Goal: Task Accomplishment & Management: Manage account settings

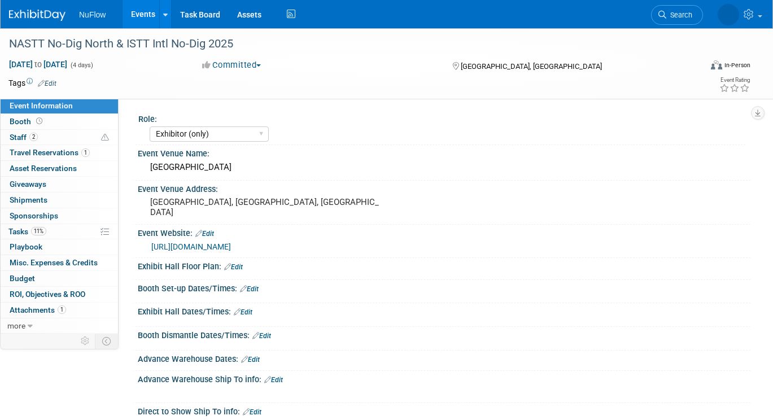
select select "Exhibitor (only)"
click at [142, 23] on link "Events" at bounding box center [143, 14] width 41 height 28
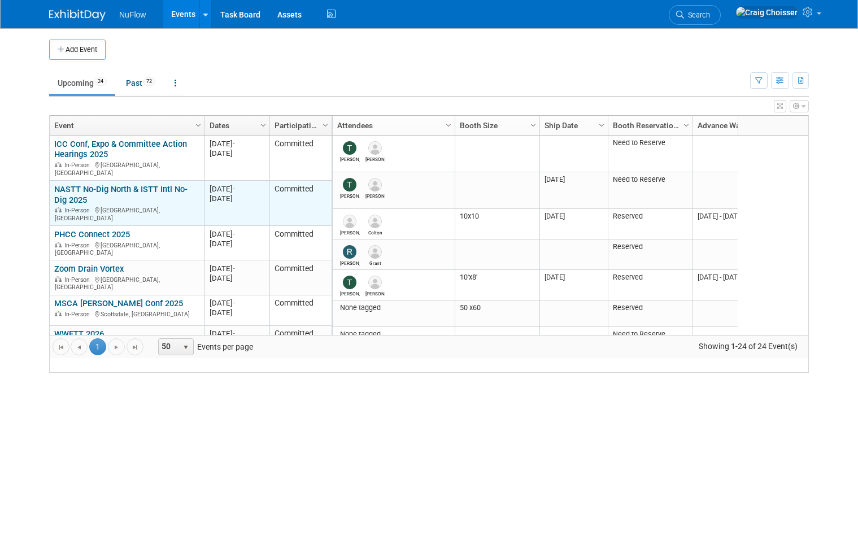
click at [122, 195] on link "NASTT No-Dig North & ISTT Intl No-Dig 2025" at bounding box center [120, 194] width 133 height 21
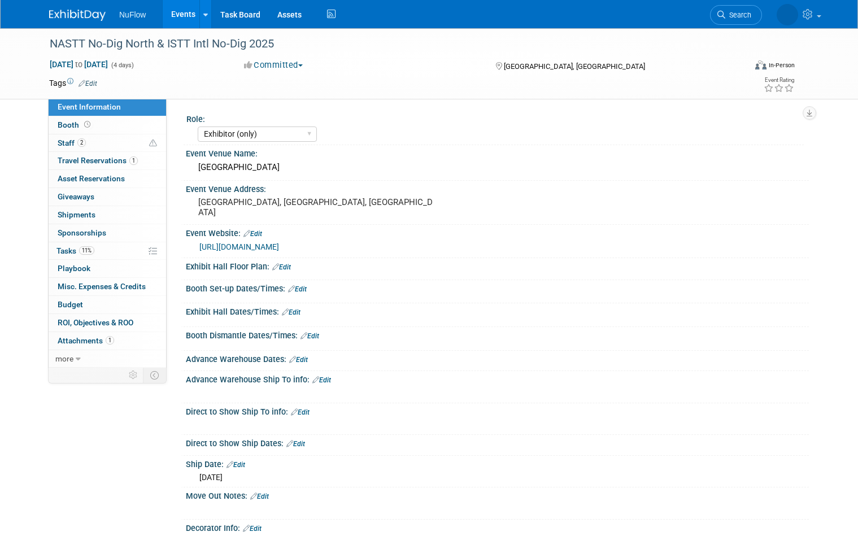
select select "Exhibitor (only)"
click at [70, 126] on span "Booth" at bounding box center [75, 124] width 35 height 9
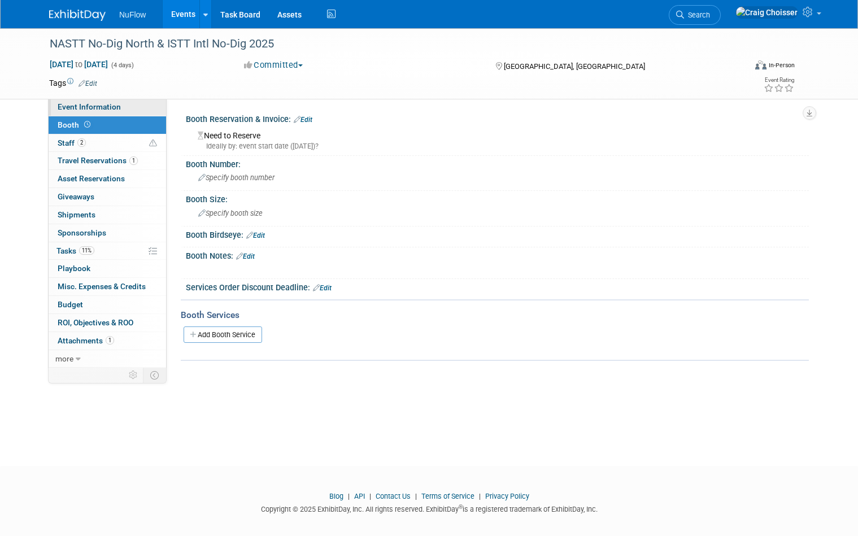
click at [76, 109] on span "Event Information" at bounding box center [89, 106] width 63 height 9
select select "Exhibitor (only)"
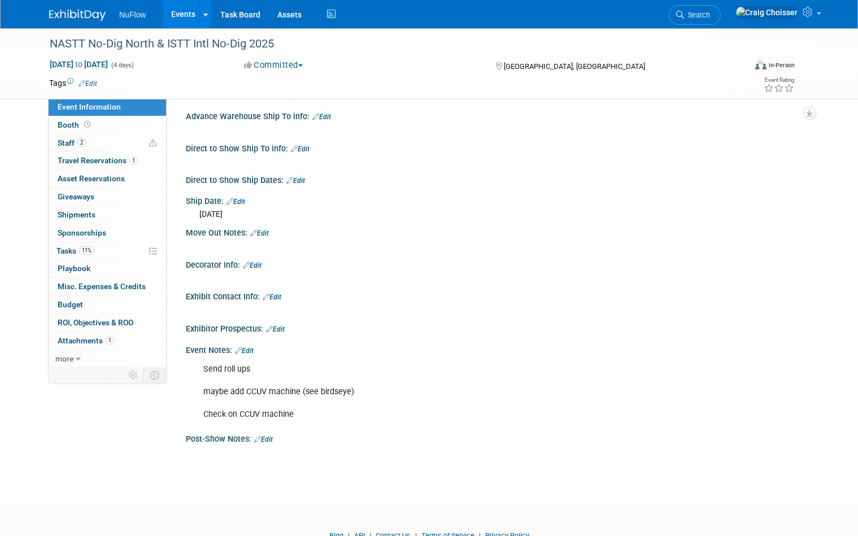
scroll to position [277, 0]
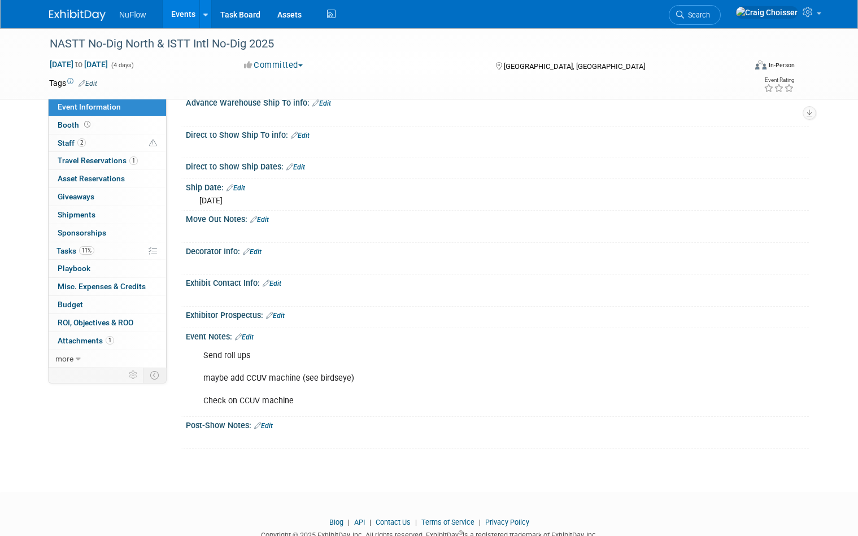
click at [251, 333] on link "Edit" at bounding box center [244, 337] width 19 height 8
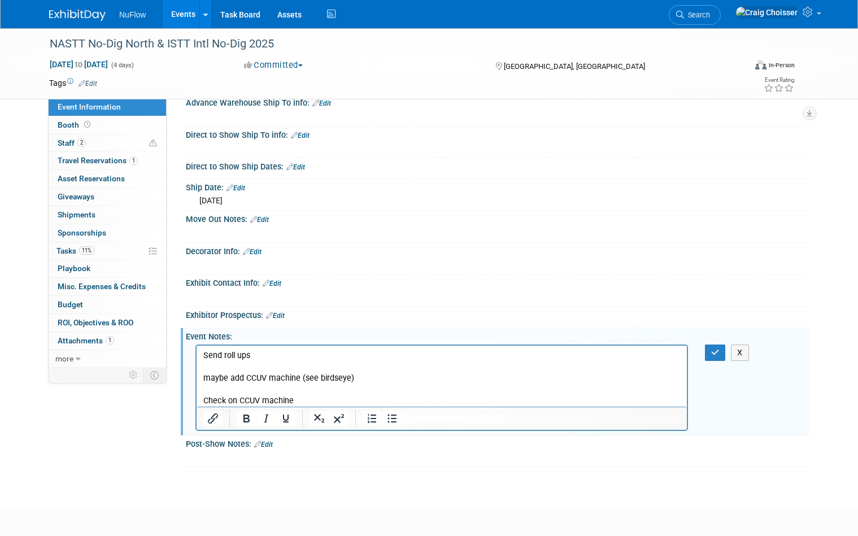
scroll to position [0, 0]
drag, startPoint x: 228, startPoint y: 378, endPoint x: 154, endPoint y: 378, distance: 74.5
click at [196, 378] on html "Send roll ups maybe add CCUV machine (see birdseye) Check on CCUV machine" at bounding box center [441, 375] width 490 height 61
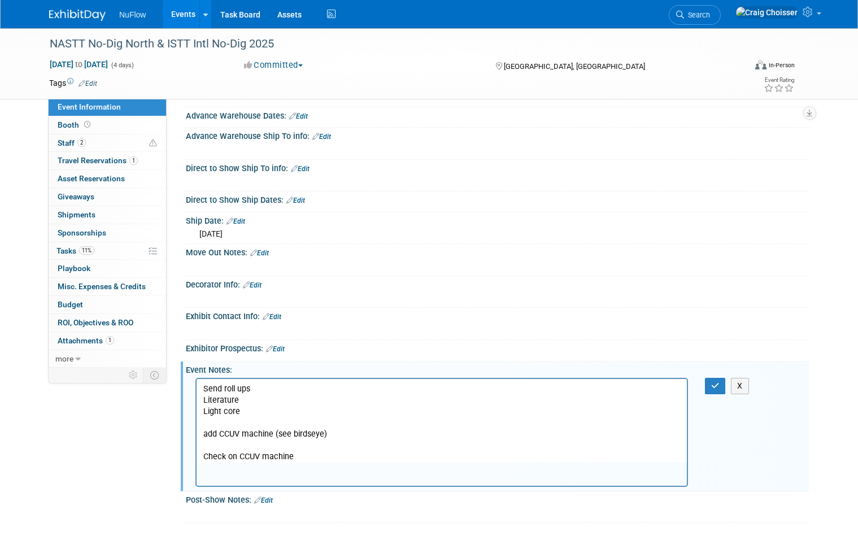
scroll to position [347, 0]
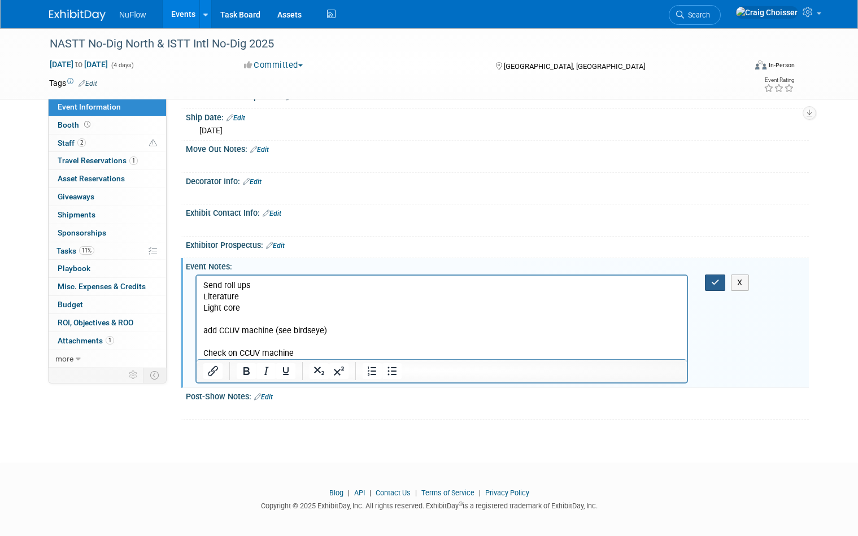
click at [715, 279] on icon "button" at bounding box center [715, 282] width 8 height 8
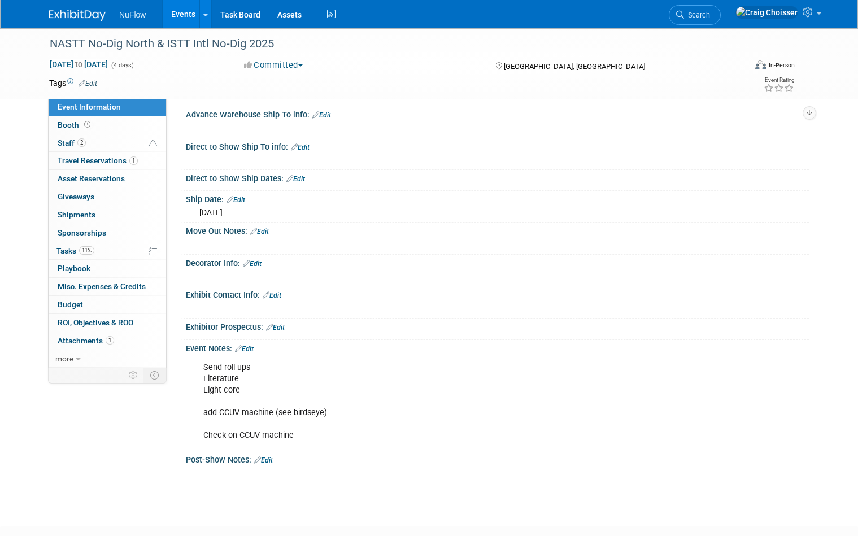
scroll to position [303, 0]
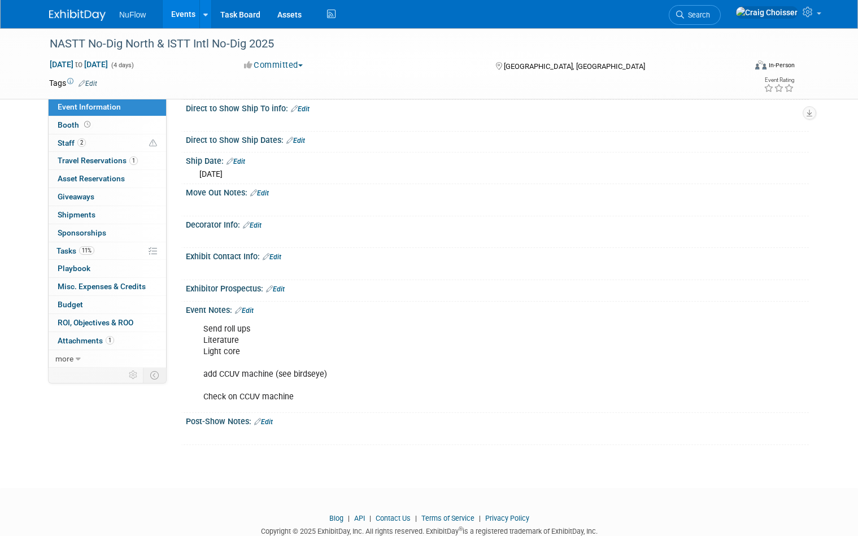
click at [260, 324] on div "Send roll ups Literature Light core add CCUV machine (see birdseye) Check on CC…" at bounding box center [441, 363] width 492 height 91
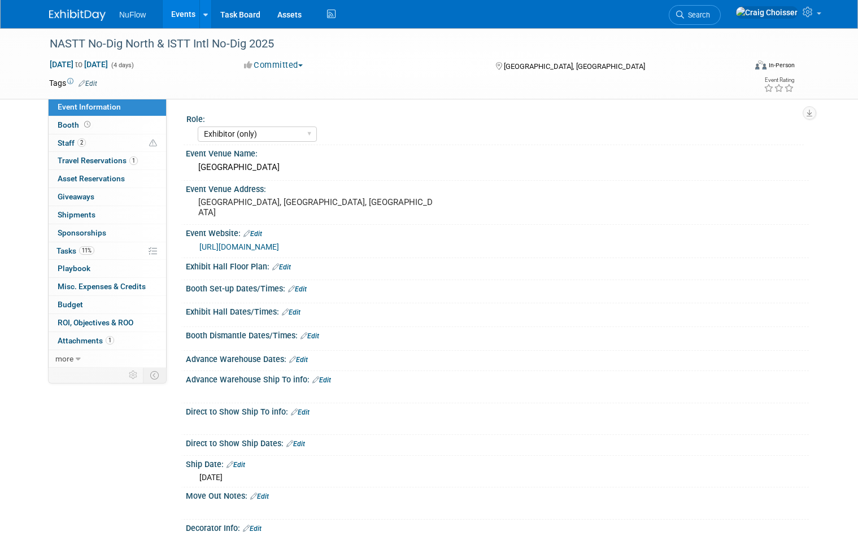
scroll to position [0, 0]
click at [82, 336] on span "Attachments 1" at bounding box center [86, 340] width 56 height 9
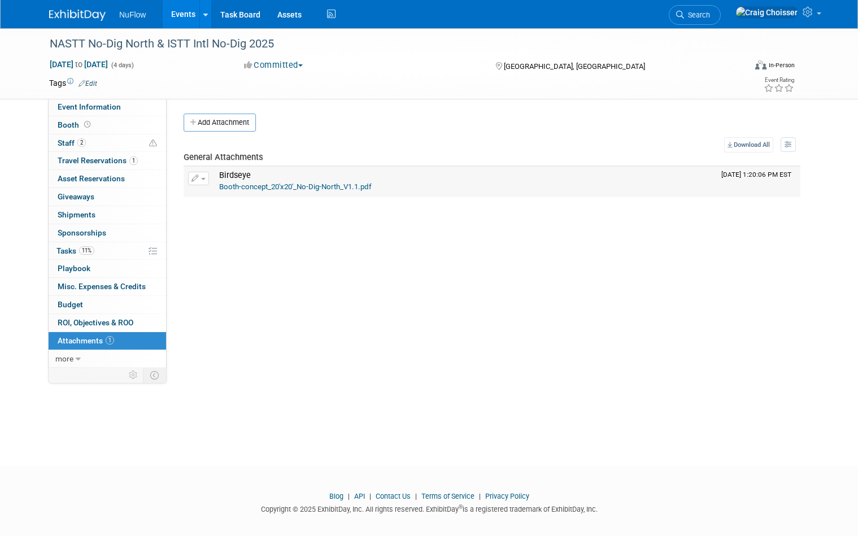
click at [276, 187] on link "Booth-concept_20'x20'_No-Dig-North_V1.1.pdf" at bounding box center [295, 186] width 152 height 8
click at [115, 103] on span "Event Information" at bounding box center [89, 106] width 63 height 9
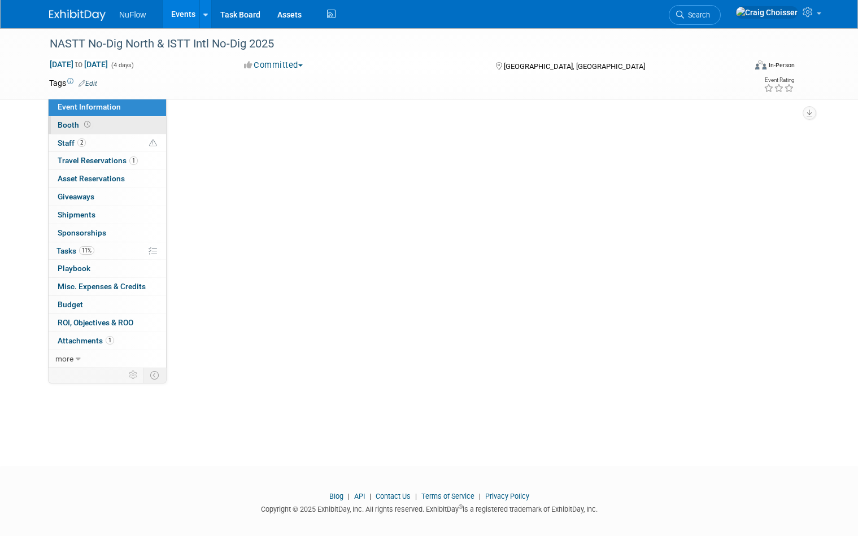
select select "Exhibitor (only)"
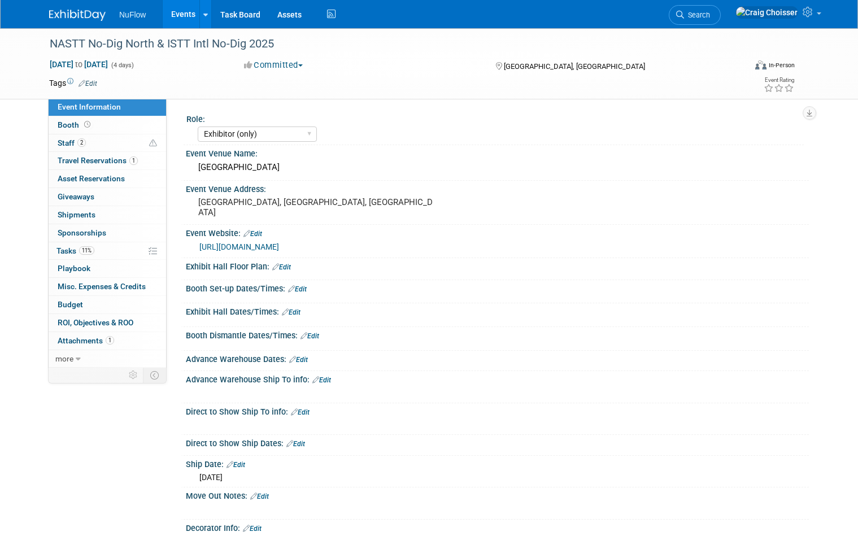
click at [182, 17] on link "Events" at bounding box center [183, 14] width 41 height 28
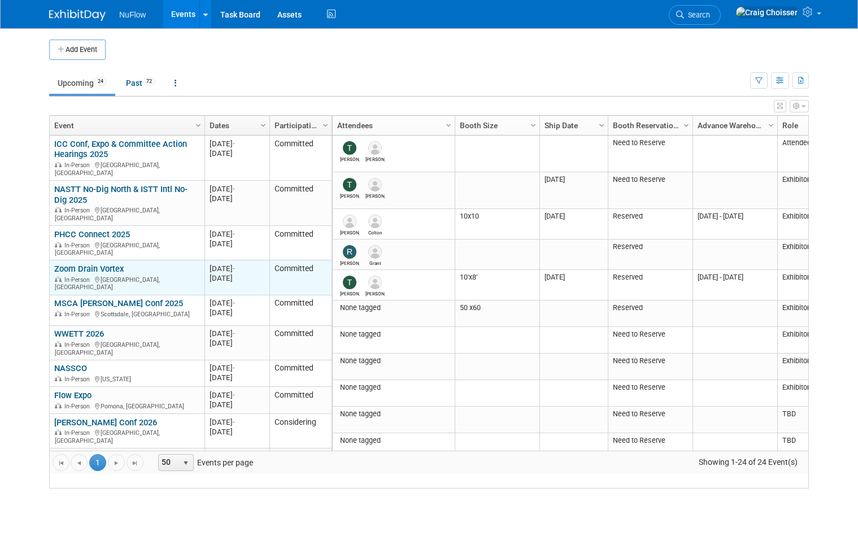
click at [98, 264] on link "Zoom Drain Vortex" at bounding box center [88, 269] width 69 height 10
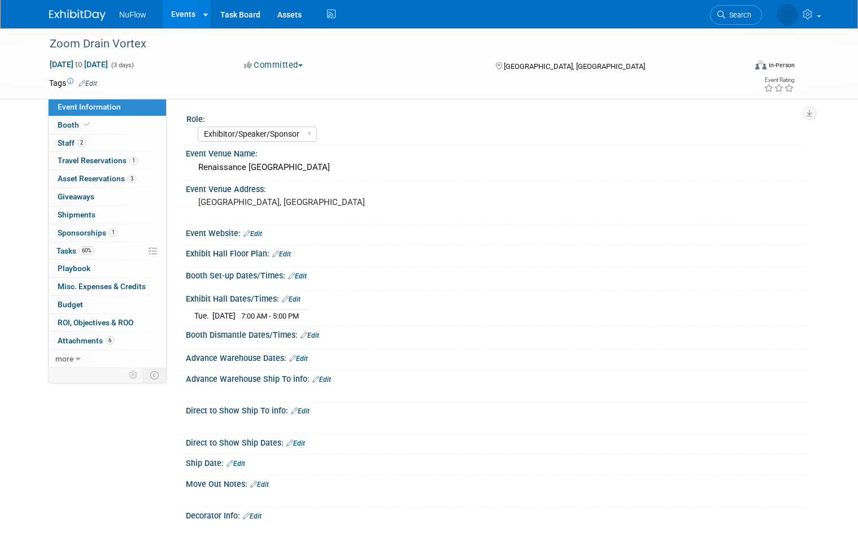
select select "Exhibitor/Speaker/Sponsor"
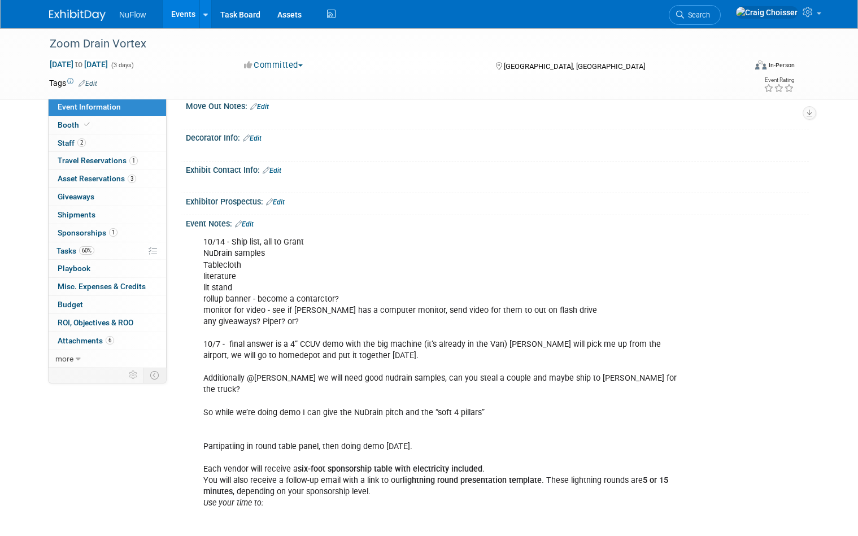
scroll to position [379, 0]
click at [79, 178] on span "Asset Reservations 3" at bounding box center [97, 178] width 78 height 9
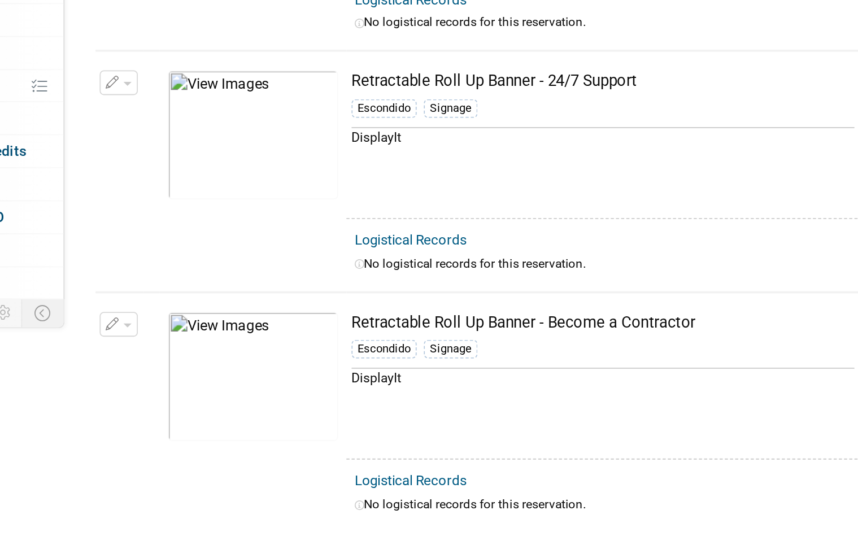
scroll to position [91, 0]
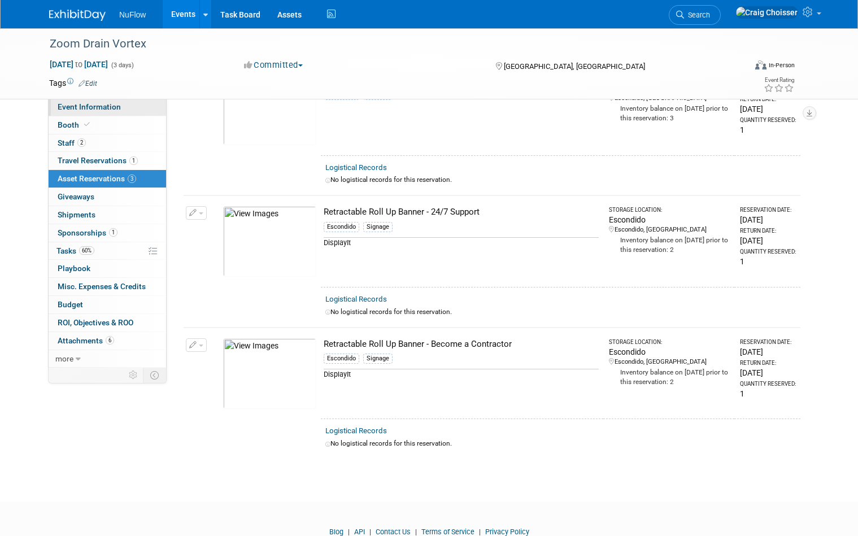
click at [78, 111] on span "Event Information" at bounding box center [89, 106] width 63 height 9
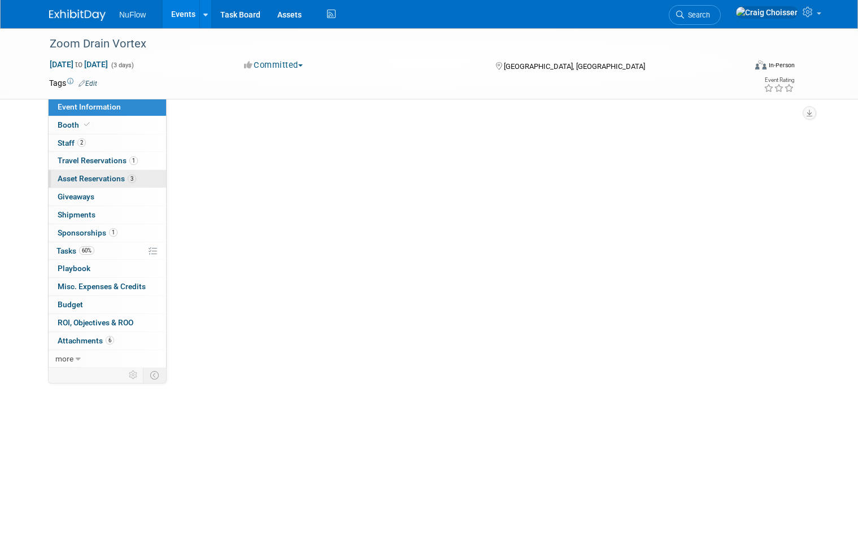
select select "Exhibitor/Speaker/Sponsor"
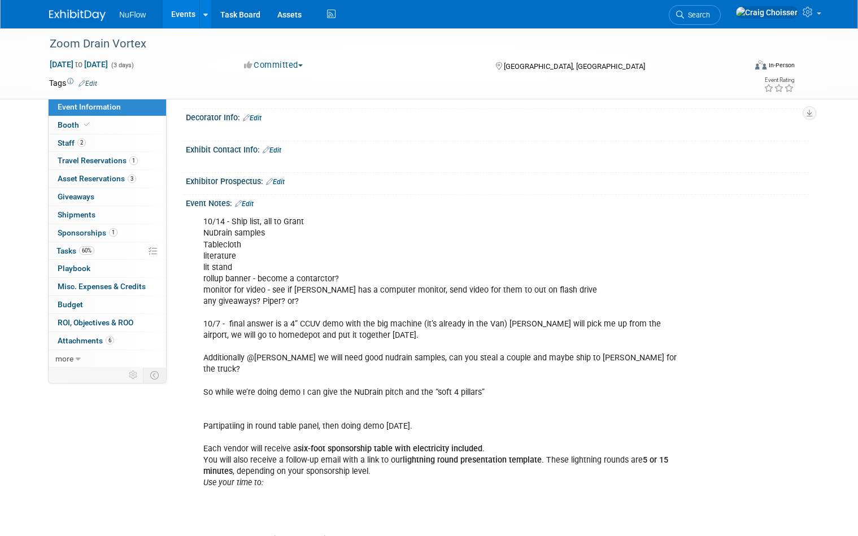
scroll to position [399, 0]
click at [186, 14] on link "Events" at bounding box center [183, 14] width 41 height 28
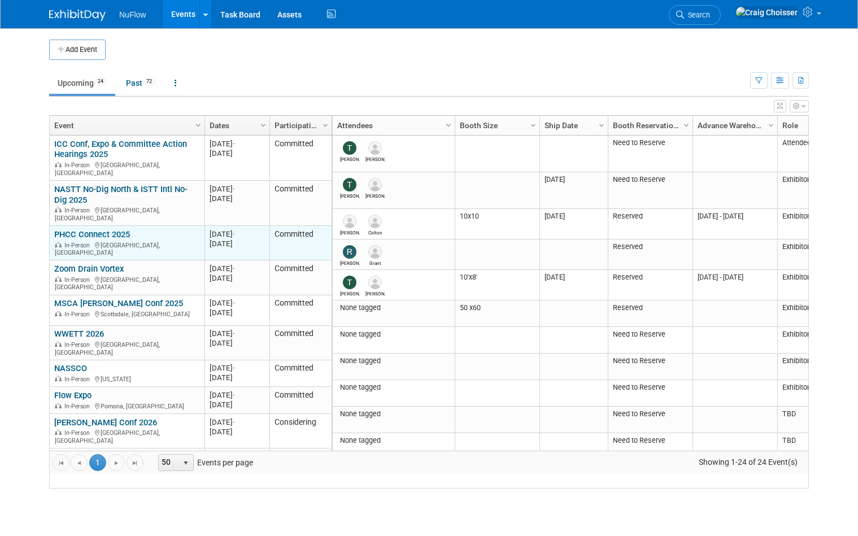
click at [99, 230] on link "PHCC Connect 2025" at bounding box center [92, 234] width 76 height 10
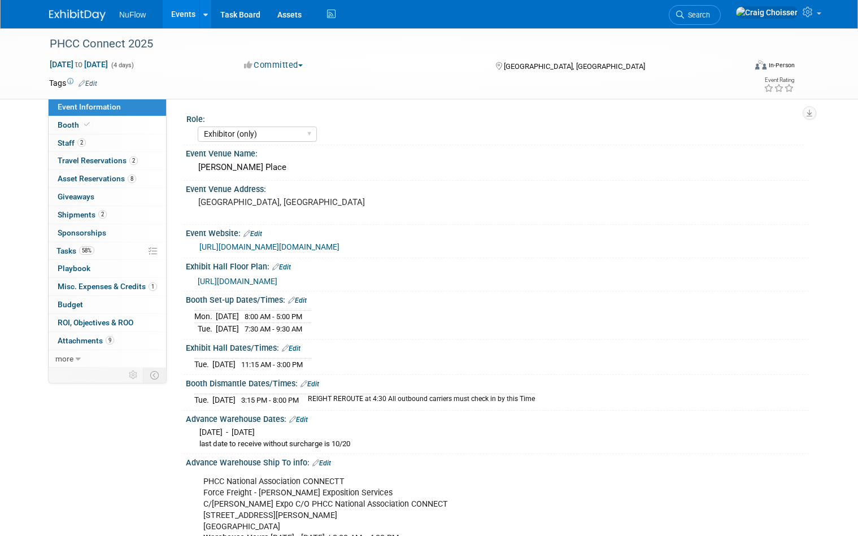
select select "Exhibitor (only)"
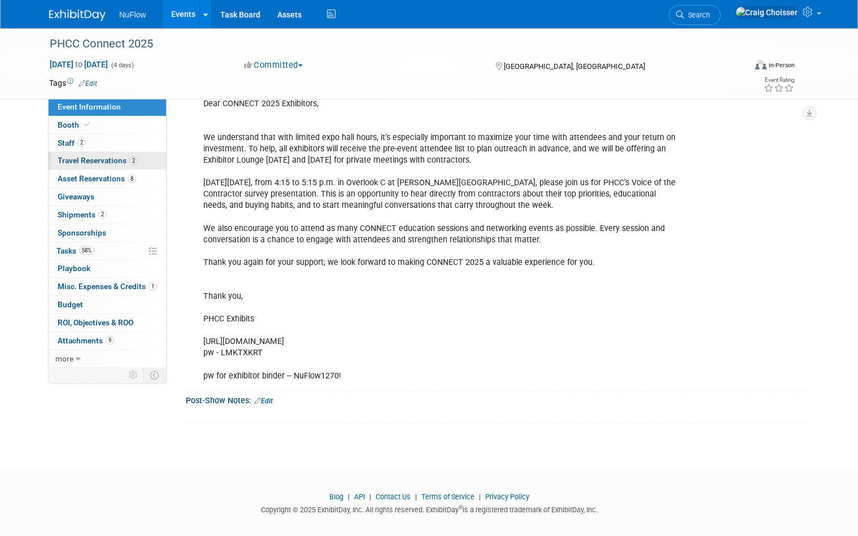
scroll to position [1019, 0]
click at [72, 124] on span "Booth" at bounding box center [75, 124] width 34 height 9
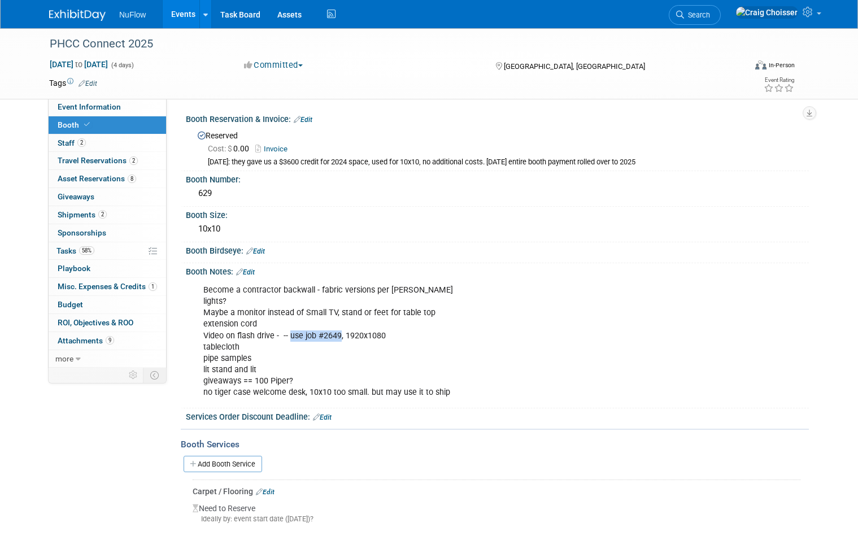
drag, startPoint x: 290, startPoint y: 331, endPoint x: 339, endPoint y: 332, distance: 49.7
click at [339, 332] on div "Become a contractor backwall - fabric versions per [PERSON_NAME] lights? Maybe …" at bounding box center [441, 341] width 492 height 125
drag, startPoint x: 346, startPoint y: 331, endPoint x: 391, endPoint y: 331, distance: 44.6
click at [391, 331] on div "Become a contractor backwall - fabric versions per [PERSON_NAME] lights? Maybe …" at bounding box center [441, 341] width 492 height 125
click at [397, 340] on div "Become a contractor backwall - fabric versions per [PERSON_NAME] lights? Maybe …" at bounding box center [441, 341] width 492 height 125
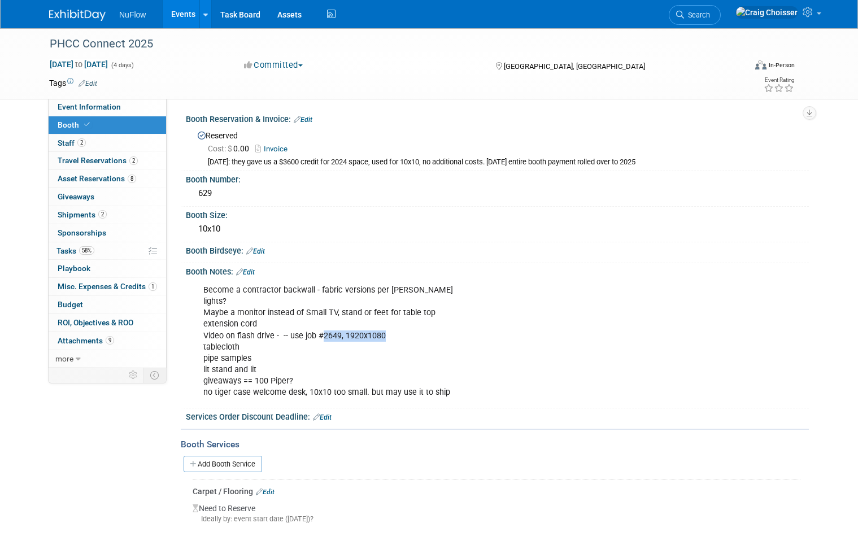
drag, startPoint x: 392, startPoint y: 332, endPoint x: 320, endPoint y: 331, distance: 72.8
click at [320, 331] on div "Become a contractor backwall - fabric versions per [PERSON_NAME] lights? Maybe …" at bounding box center [441, 341] width 492 height 125
click at [328, 350] on div "Become a contractor backwall - fabric versions per [PERSON_NAME] lights? Maybe …" at bounding box center [441, 341] width 492 height 125
drag, startPoint x: 291, startPoint y: 331, endPoint x: 400, endPoint y: 331, distance: 109.5
click at [400, 331] on div "Become a contractor backwall - fabric versions per Mike lights? Maybe a monitor…" at bounding box center [441, 341] width 492 height 125
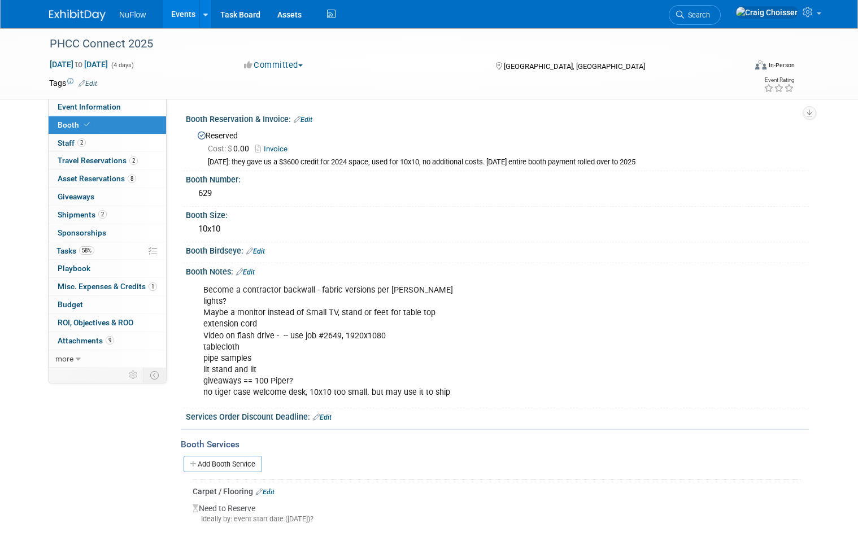
click at [324, 349] on div "Become a contractor backwall - fabric versions per Mike lights? Maybe a monitor…" at bounding box center [441, 341] width 492 height 125
click at [185, 21] on link "Events" at bounding box center [183, 14] width 41 height 28
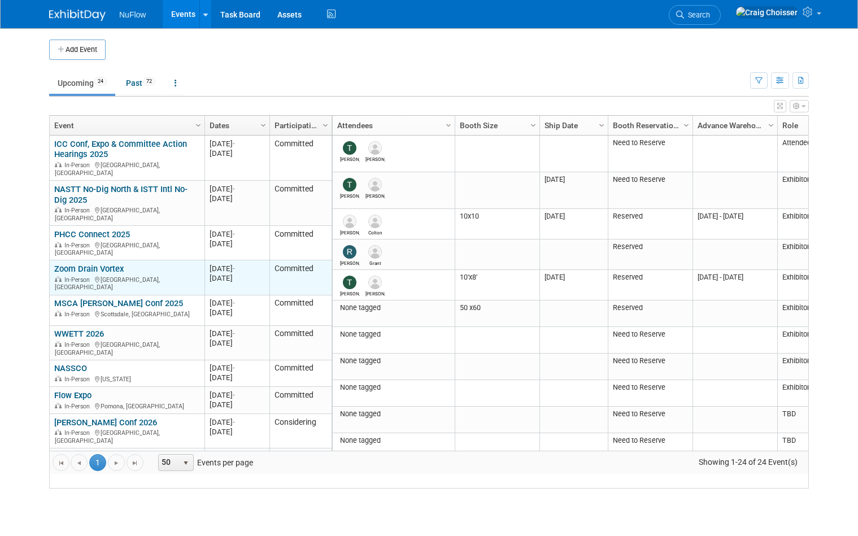
click at [99, 264] on link "Zoom Drain Vortex" at bounding box center [88, 269] width 69 height 10
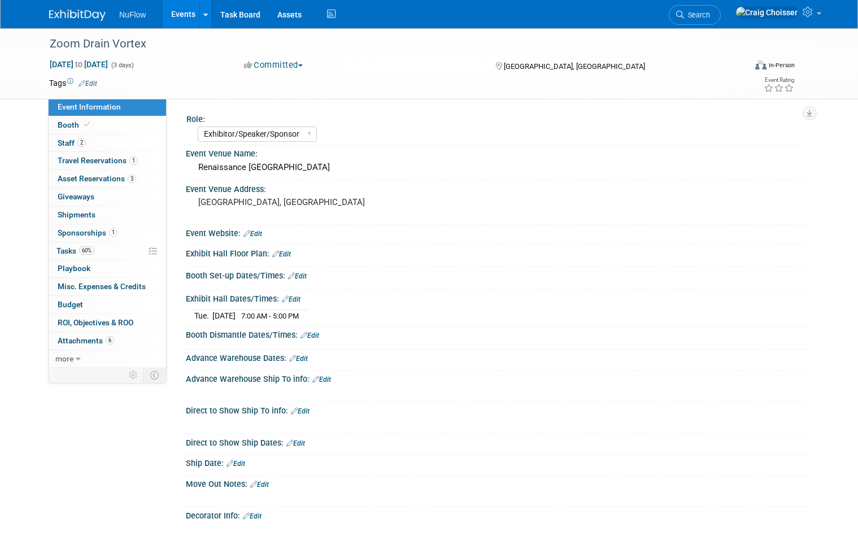
select select "Exhibitor/Speaker/Sponsor"
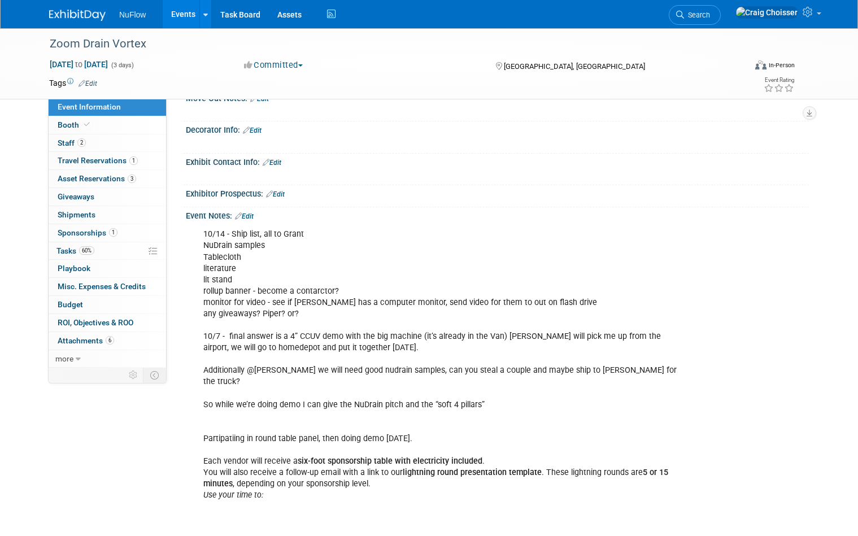
scroll to position [397, 0]
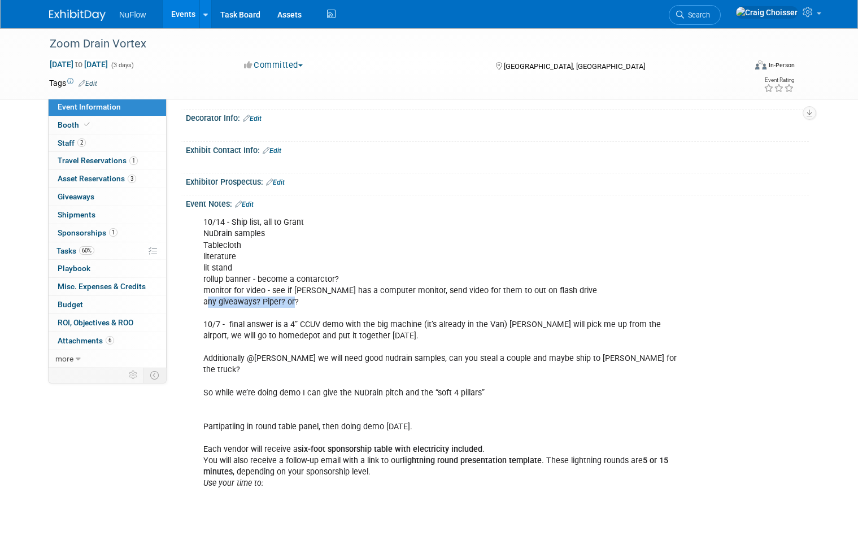
drag, startPoint x: 207, startPoint y: 296, endPoint x: 294, endPoint y: 296, distance: 86.4
click at [294, 296] on div "10/14 - Ship list, all to Grant NuDrain samples Tablecloth literature lit stand…" at bounding box center [441, 460] width 492 height 499
click at [334, 306] on div "10/14 - Ship list, all to Grant NuDrain samples Tablecloth literature lit stand…" at bounding box center [441, 460] width 492 height 499
drag, startPoint x: 206, startPoint y: 272, endPoint x: 340, endPoint y: 272, distance: 134.4
click at [340, 272] on div "10/14 - Ship list, all to Grant NuDrain samples Tablecloth literature lit stand…" at bounding box center [441, 460] width 492 height 499
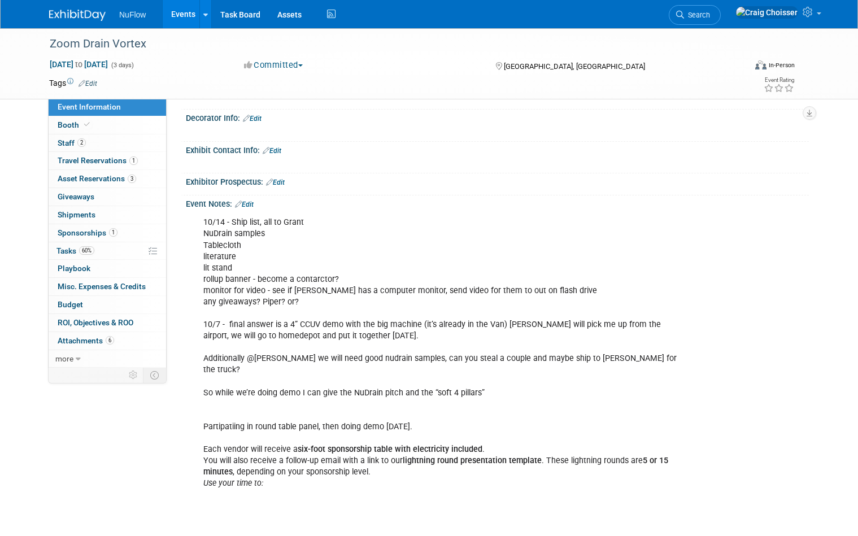
click at [348, 276] on div "10/14 - Ship list, all to Grant NuDrain samples Tablecloth literature lit stand…" at bounding box center [441, 460] width 492 height 499
click at [229, 237] on div "10/14 - Ship list, all to Grant NuDrain samples Tablecloth literature lit stand…" at bounding box center [441, 460] width 492 height 499
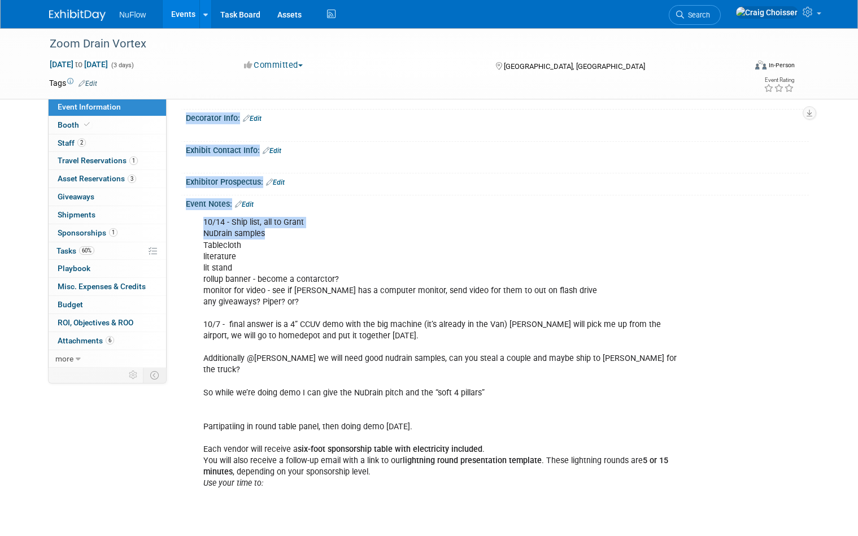
drag, startPoint x: 272, startPoint y: 226, endPoint x: 168, endPoint y: 225, distance: 103.3
click at [168, 225] on div "Event Information Event Info Booth Booth 2 Staff 2 Staff 1 Travel Reservations …" at bounding box center [429, 189] width 776 height 1116
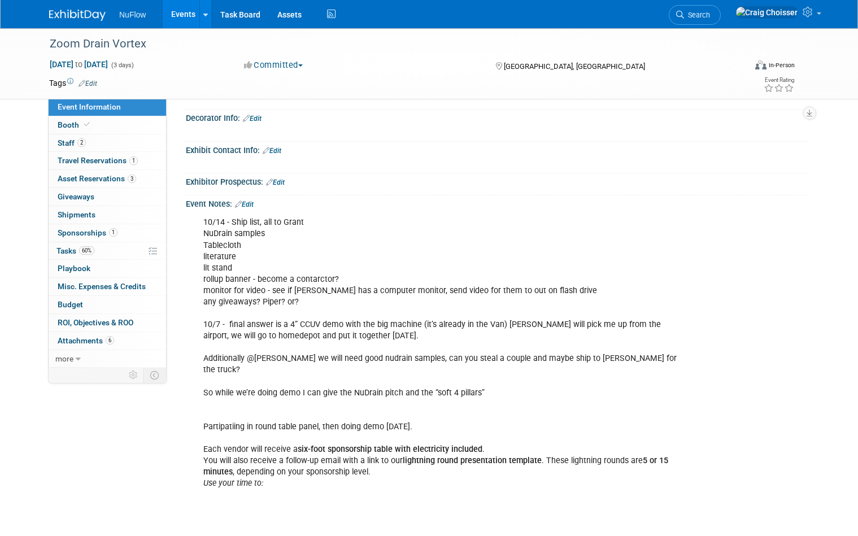
click at [263, 237] on div "10/14 - Ship list, all to Grant NuDrain samples Tablecloth literature lit stand…" at bounding box center [441, 460] width 492 height 499
drag, startPoint x: 267, startPoint y: 228, endPoint x: 199, endPoint y: 228, distance: 68.3
click at [199, 228] on div "10/14 - Ship list, all to Grant NuDrain samples Tablecloth literature lit stand…" at bounding box center [441, 460] width 492 height 499
click at [228, 240] on div "10/14 - Ship list, all to Grant NuDrain samples Tablecloth literature lit stand…" at bounding box center [441, 460] width 492 height 499
click at [206, 228] on div "10/14 - Ship list, all to Grant NuDrain samples Tablecloth literature lit stand…" at bounding box center [441, 460] width 492 height 499
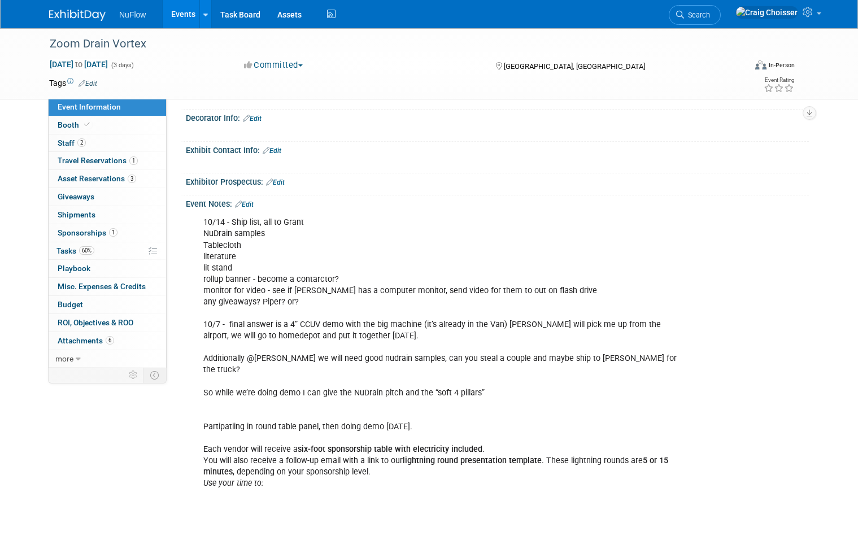
click at [228, 240] on div "10/14 - Ship list, all to Grant NuDrain samples Tablecloth literature lit stand…" at bounding box center [441, 460] width 492 height 499
click at [229, 254] on div "10/14 - Ship list, all to Grant NuDrain samples Tablecloth literature lit stand…" at bounding box center [441, 460] width 492 height 499
click at [230, 264] on div "10/14 - Ship list, all to Grant NuDrain samples Tablecloth literature lit stand…" at bounding box center [441, 460] width 492 height 499
click at [241, 269] on div "10/14 - Ship list, all to Grant NuDrain samples Tablecloth literature lit stand…" at bounding box center [441, 460] width 492 height 499
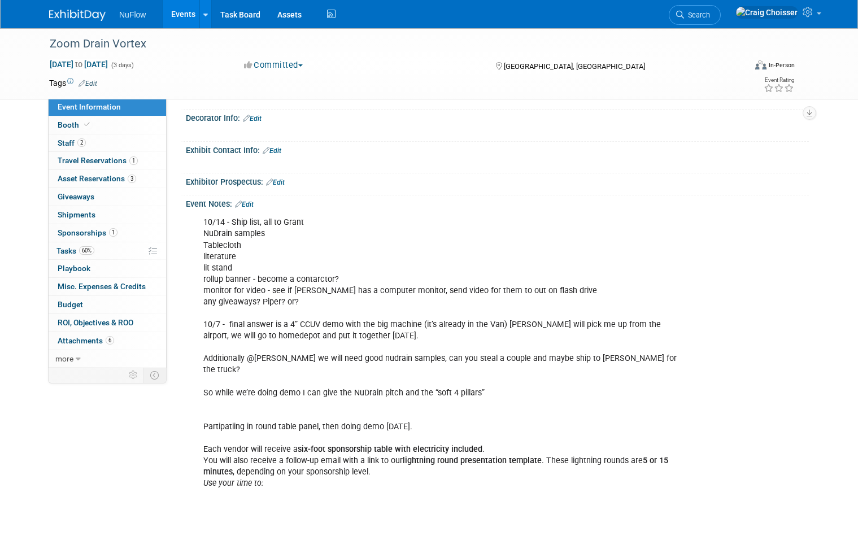
click at [251, 283] on div "10/14 - Ship list, all to Grant NuDrain samples Tablecloth literature lit stand…" at bounding box center [441, 460] width 492 height 499
click at [187, 15] on link "Events" at bounding box center [183, 14] width 41 height 28
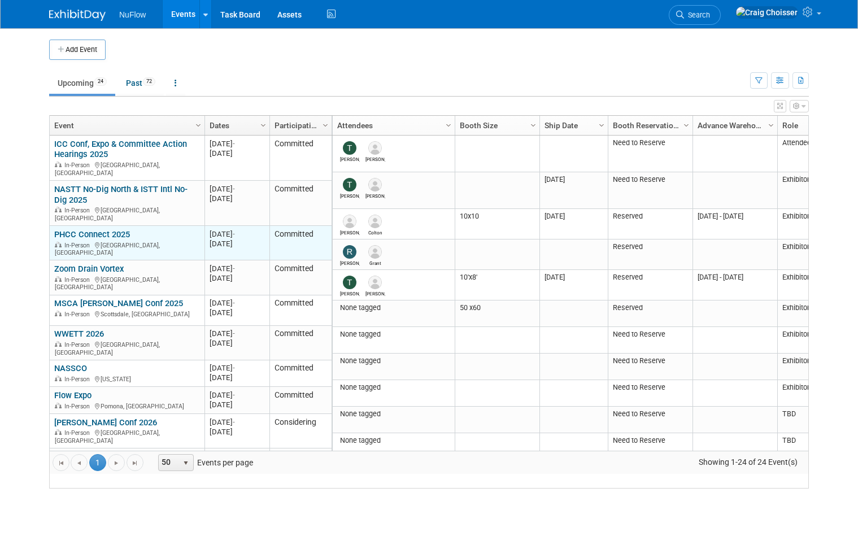
click at [105, 231] on link "PHCC Connect 2025" at bounding box center [92, 234] width 76 height 10
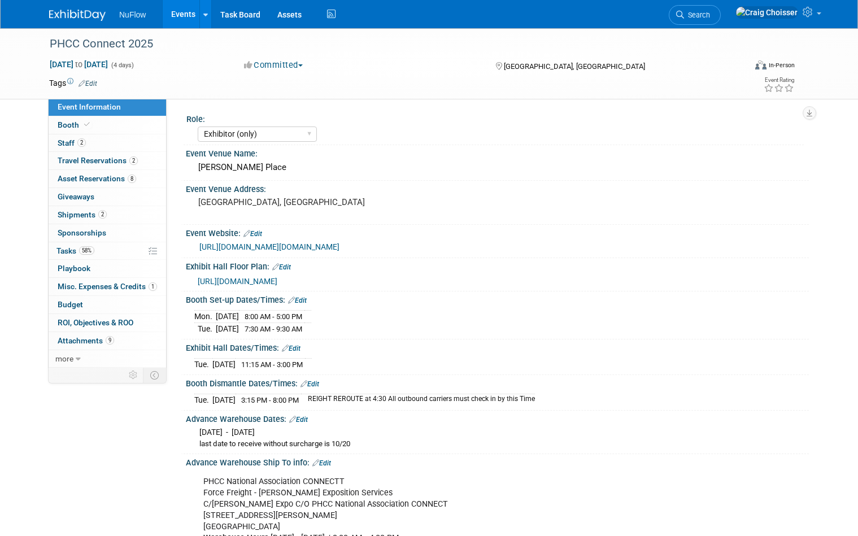
select select "Exhibitor (only)"
click at [70, 128] on span "Booth" at bounding box center [75, 124] width 34 height 9
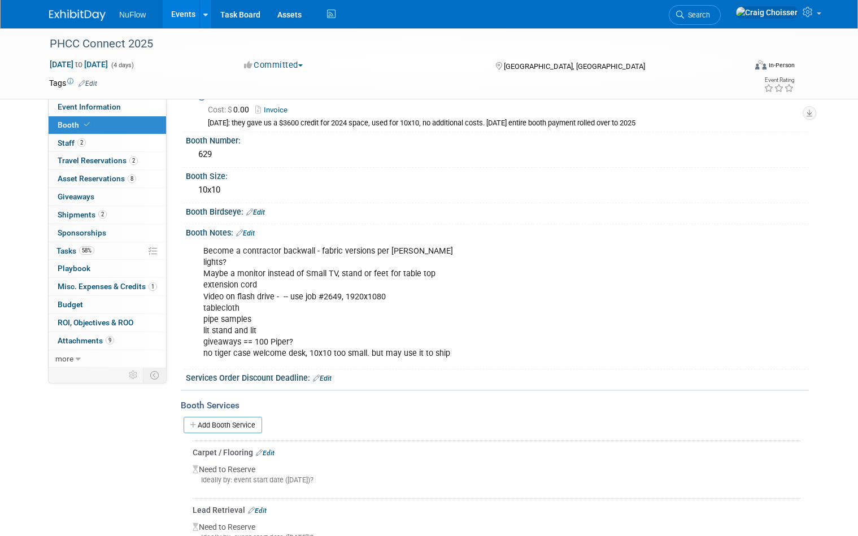
scroll to position [41, 0]
drag, startPoint x: 203, startPoint y: 246, endPoint x: 311, endPoint y: 246, distance: 107.3
click at [311, 246] on div "Become a contractor backwall - fabric versions per [PERSON_NAME] lights? Maybe …" at bounding box center [441, 300] width 492 height 125
click at [349, 252] on div "Become a contractor backwall - fabric versions per [PERSON_NAME] lights? Maybe …" at bounding box center [441, 300] width 492 height 125
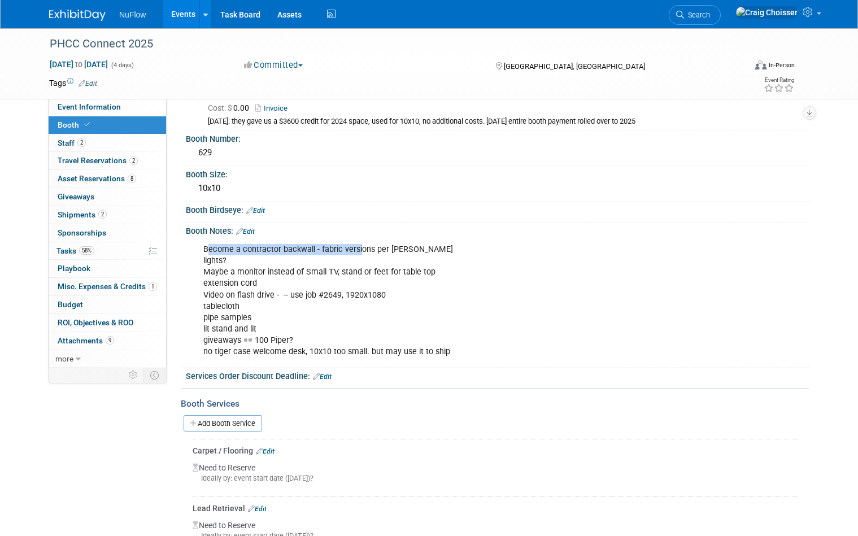
drag, startPoint x: 206, startPoint y: 244, endPoint x: 359, endPoint y: 244, distance: 152.4
click at [359, 244] on div "Become a contractor backwall - fabric versions per [PERSON_NAME] lights? Maybe …" at bounding box center [441, 300] width 492 height 125
click at [403, 247] on div "Become a contractor backwall - fabric versions per [PERSON_NAME] lights? Maybe …" at bounding box center [441, 300] width 492 height 125
drag, startPoint x: 205, startPoint y: 326, endPoint x: 267, endPoint y: 326, distance: 62.1
click at [267, 326] on div "Become a contractor backwall - fabric versions per [PERSON_NAME] lights? Maybe …" at bounding box center [441, 300] width 492 height 125
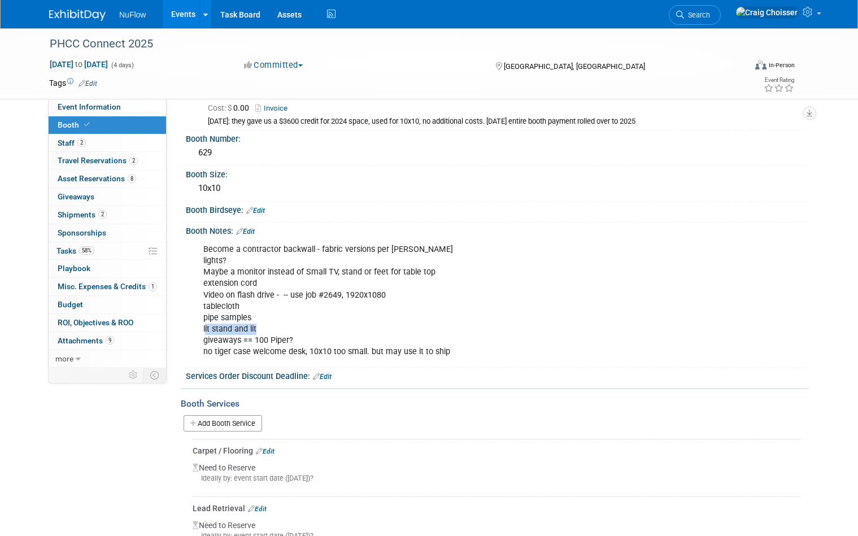
click at [273, 326] on div "Become a contractor backwall - fabric versions per [PERSON_NAME] lights? Maybe …" at bounding box center [441, 300] width 492 height 125
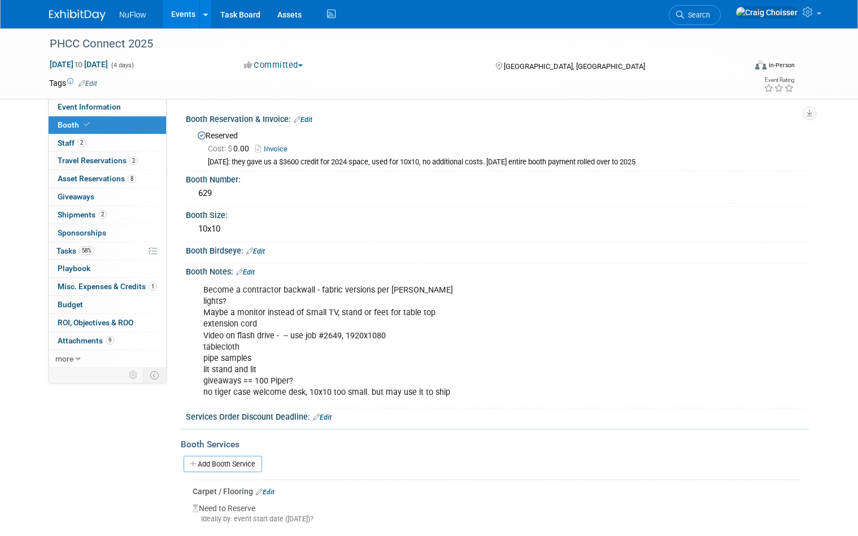
scroll to position [0, 0]
click at [79, 212] on span "Shipments 2" at bounding box center [82, 214] width 49 height 9
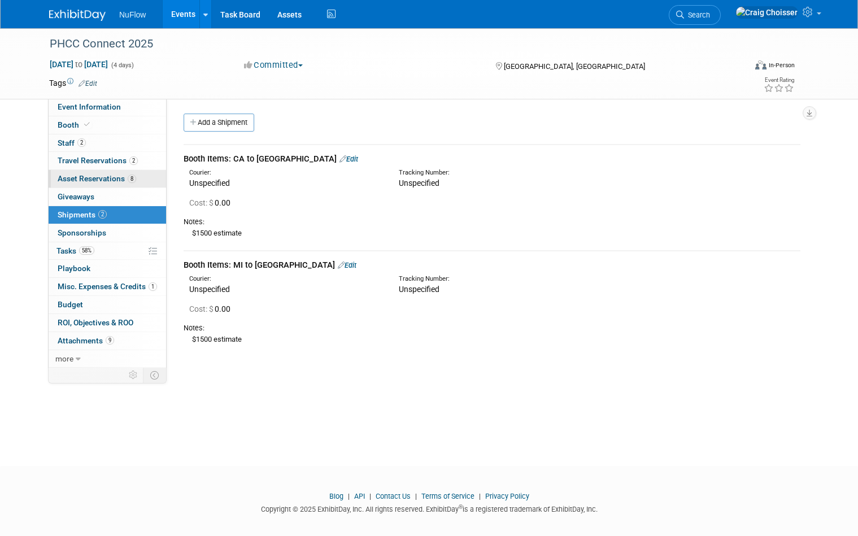
click at [81, 178] on span "Asset Reservations 8" at bounding box center [97, 178] width 78 height 9
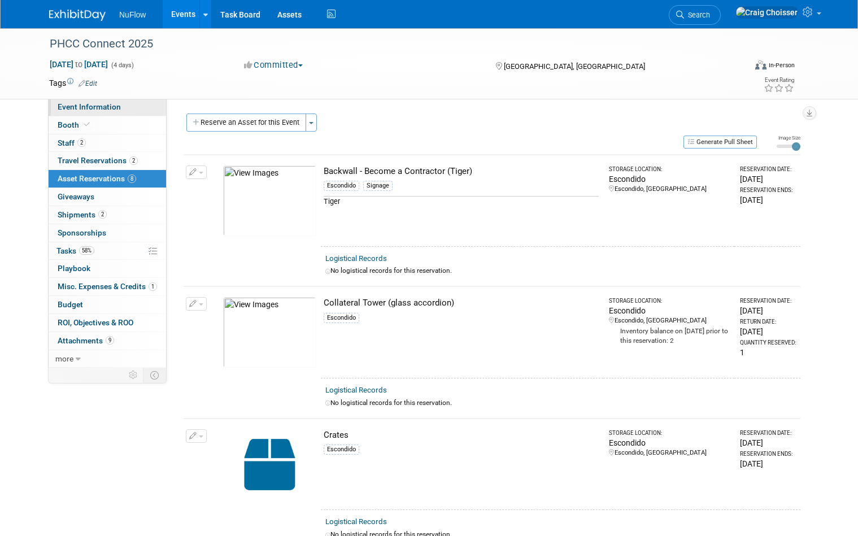
click at [99, 107] on span "Event Information" at bounding box center [89, 106] width 63 height 9
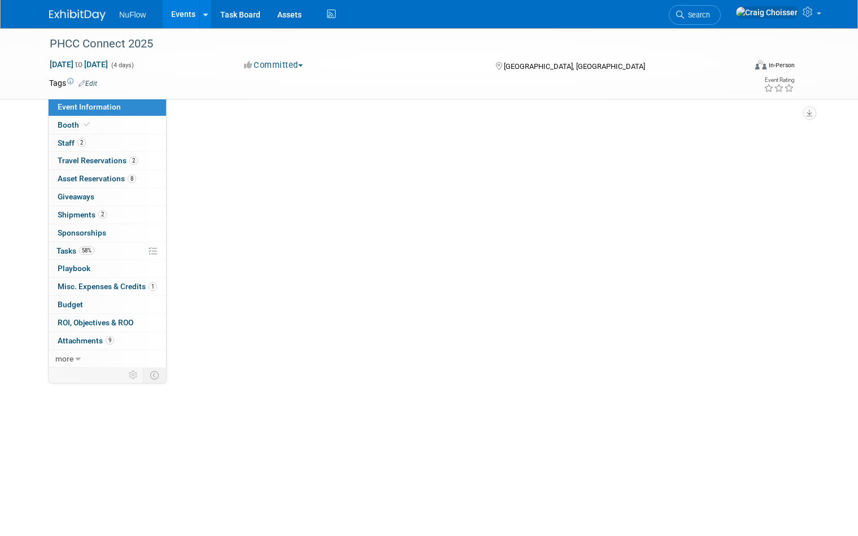
select select "Exhibitor (only)"
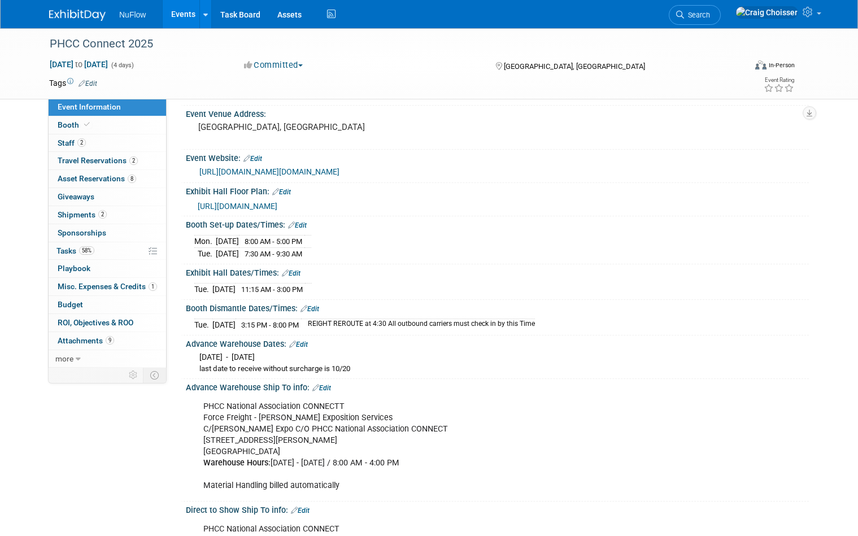
scroll to position [93, 0]
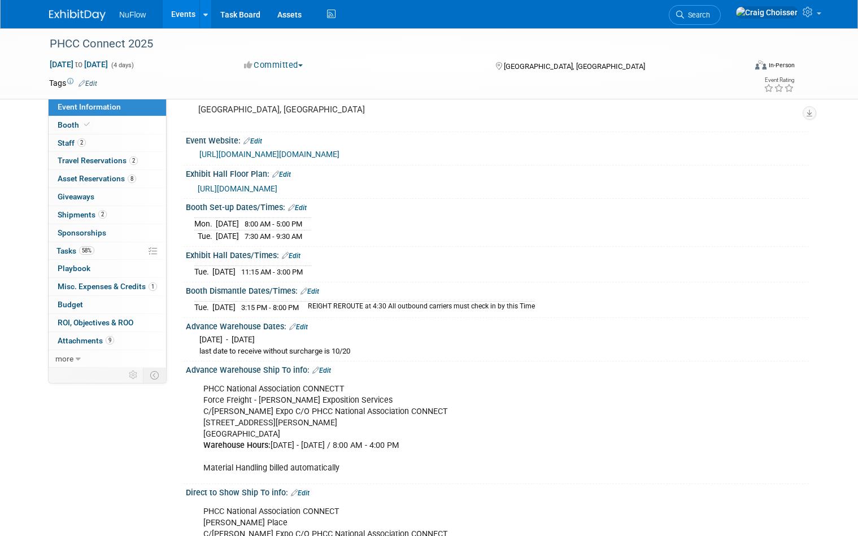
drag, startPoint x: 276, startPoint y: 335, endPoint x: 338, endPoint y: 335, distance: 62.1
click at [338, 335] on div "[DATE] - [DATE] last date to receive without surcharge is 10/20" at bounding box center [497, 344] width 606 height 26
click at [363, 337] on div "[DATE] - [DATE] last date to receive without surcharge is 10/20" at bounding box center [497, 344] width 606 height 26
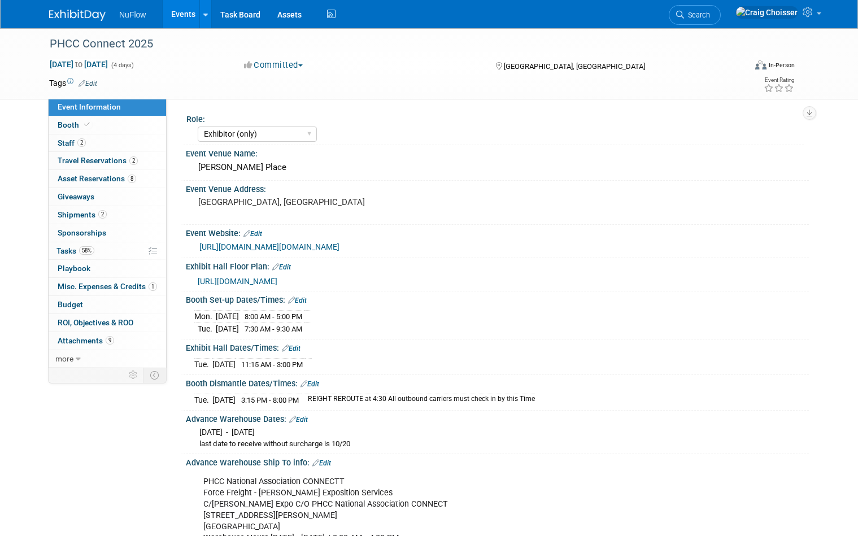
scroll to position [0, 0]
